Goal: Task Accomplishment & Management: Use online tool/utility

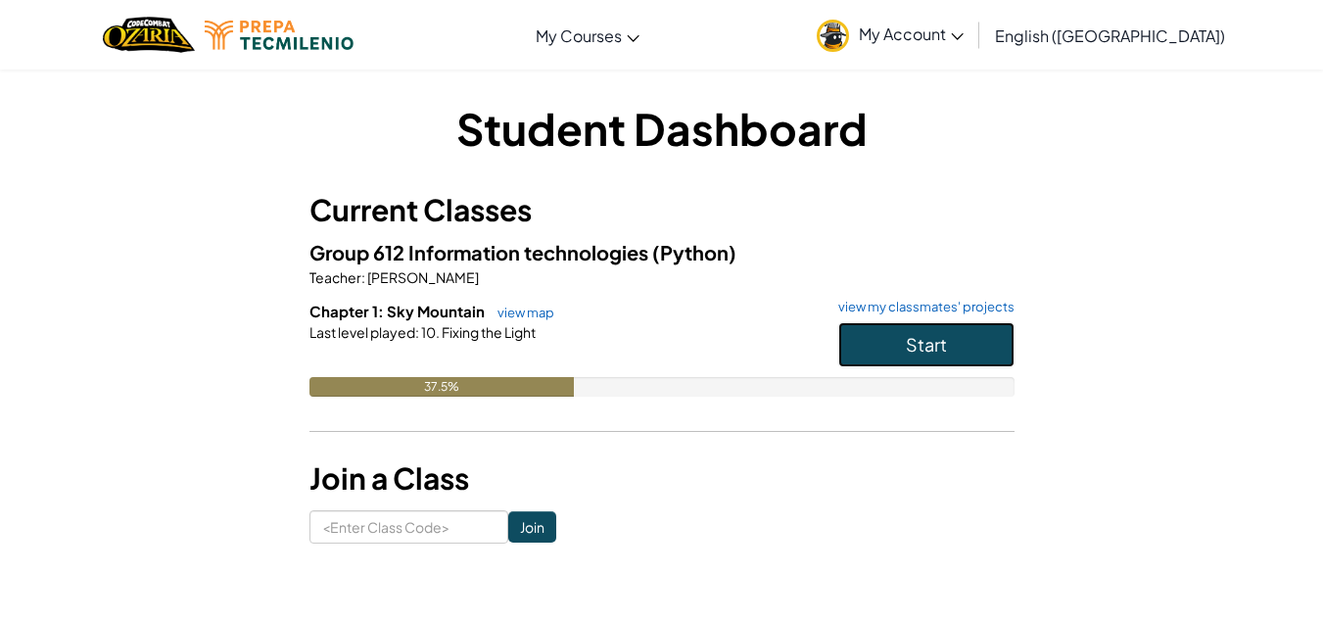
click at [956, 341] on button "Start" at bounding box center [926, 344] width 176 height 45
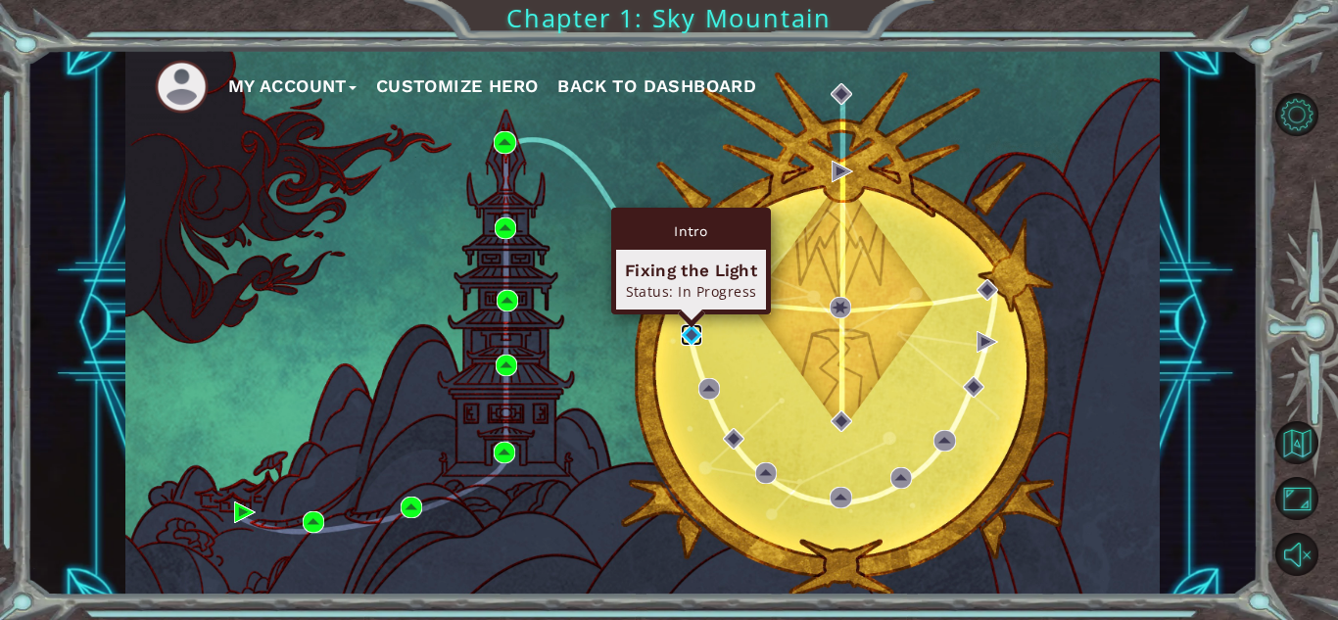
click at [689, 342] on img at bounding box center [692, 335] width 22 height 22
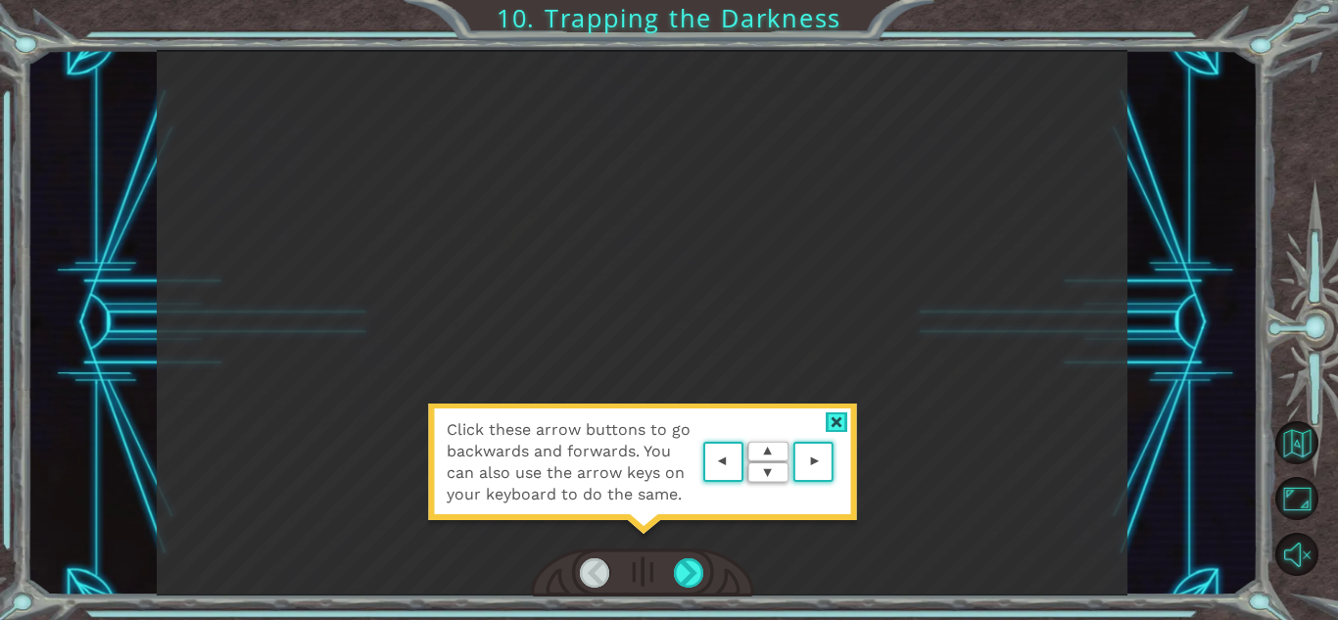
click at [838, 462] on area at bounding box center [838, 462] width 0 height 0
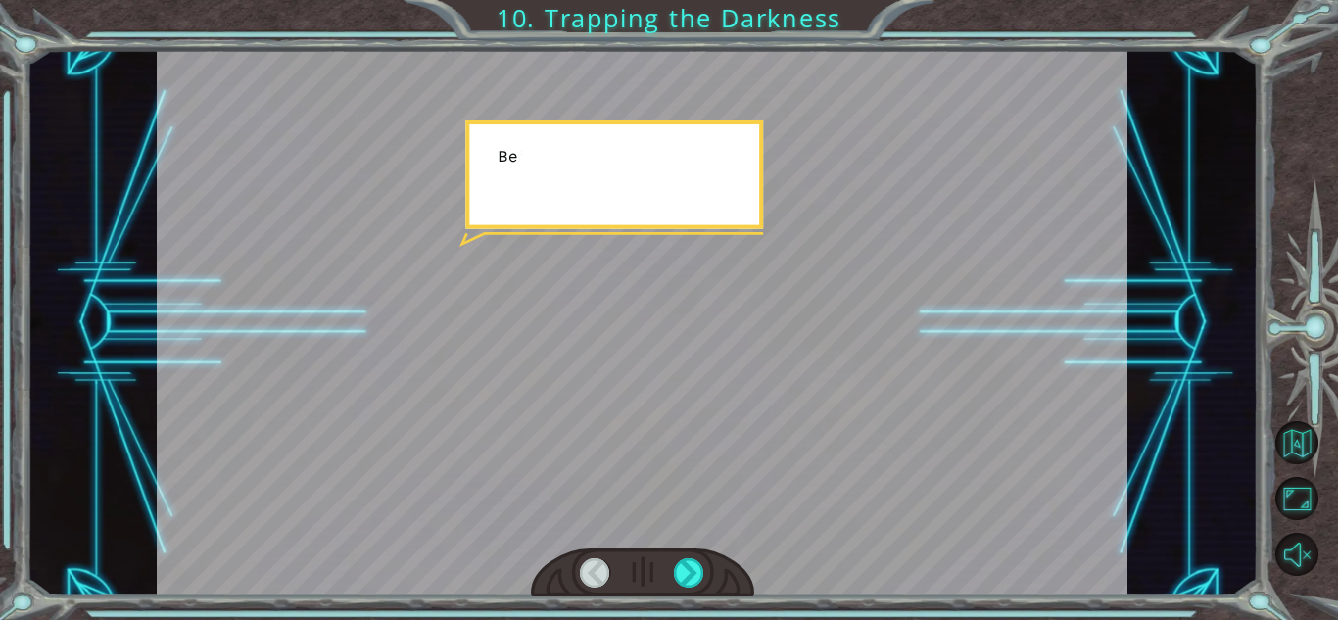
click at [808, 459] on div at bounding box center [642, 322] width 970 height 545
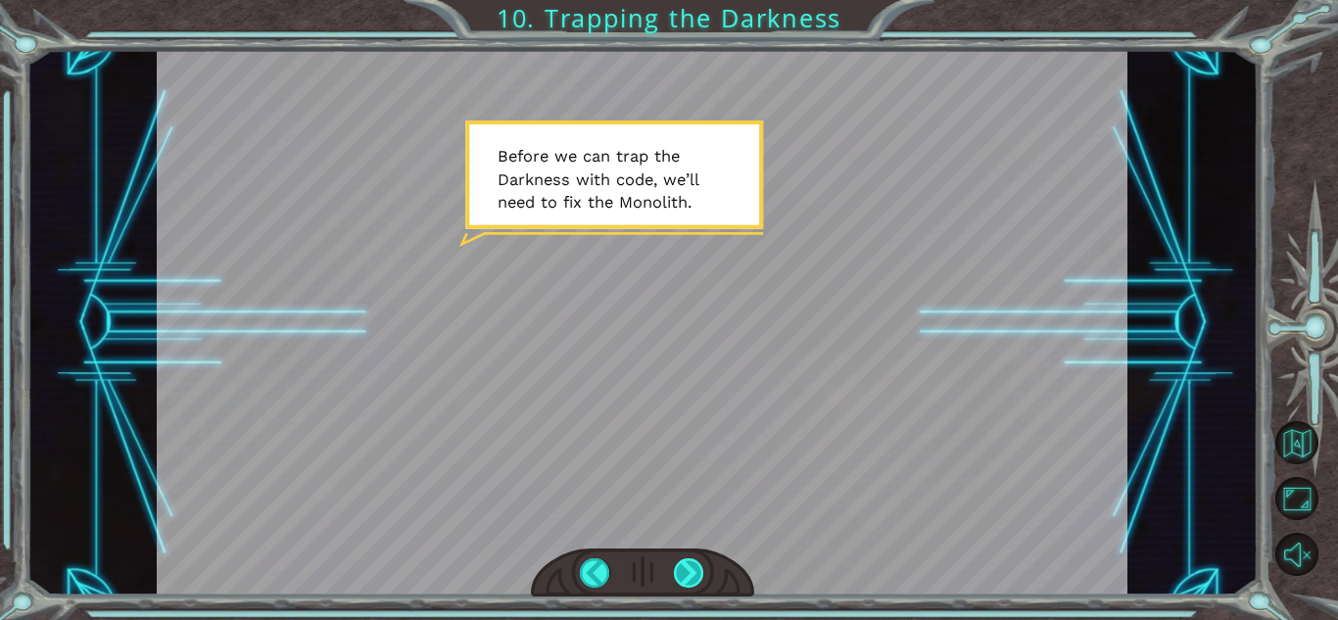
click at [697, 568] on div at bounding box center [689, 572] width 30 height 29
